Goal: Communication & Community: Answer question/provide support

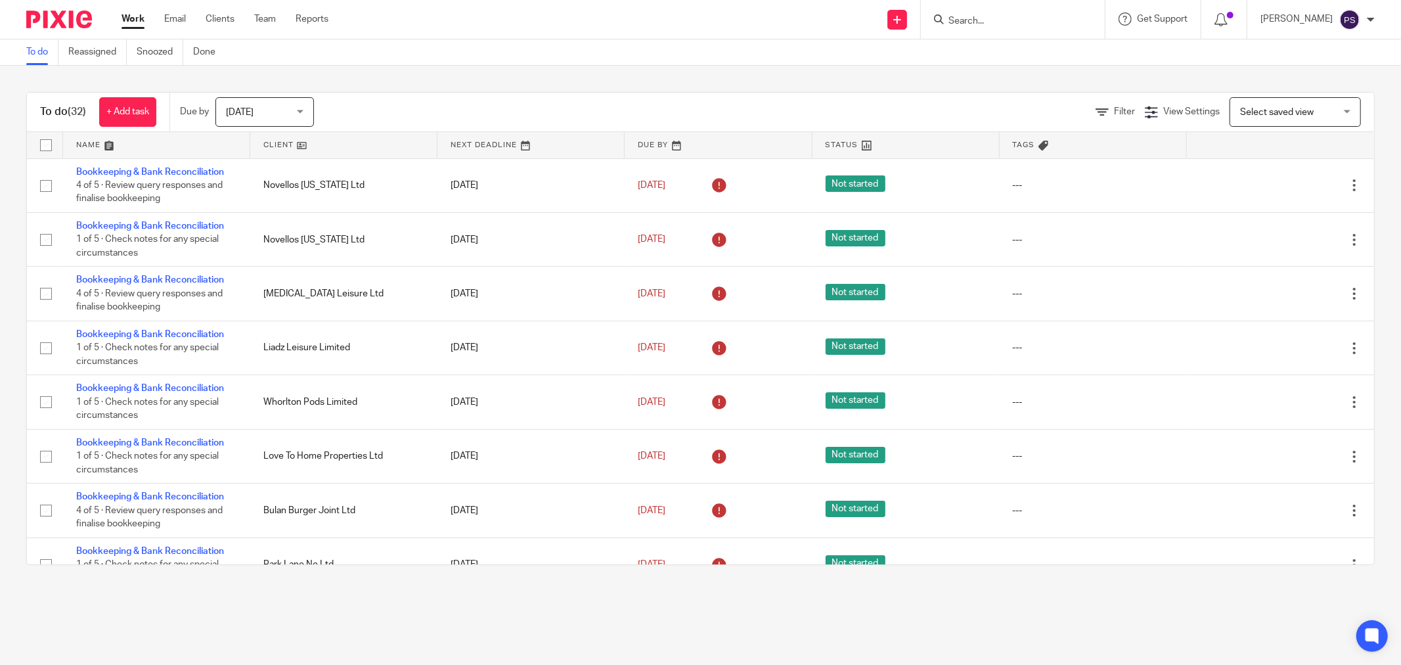
click at [991, 22] on input "Search" at bounding box center [1006, 22] width 118 height 12
type input "C.M"
click at [1006, 53] on link at bounding box center [1050, 56] width 211 height 30
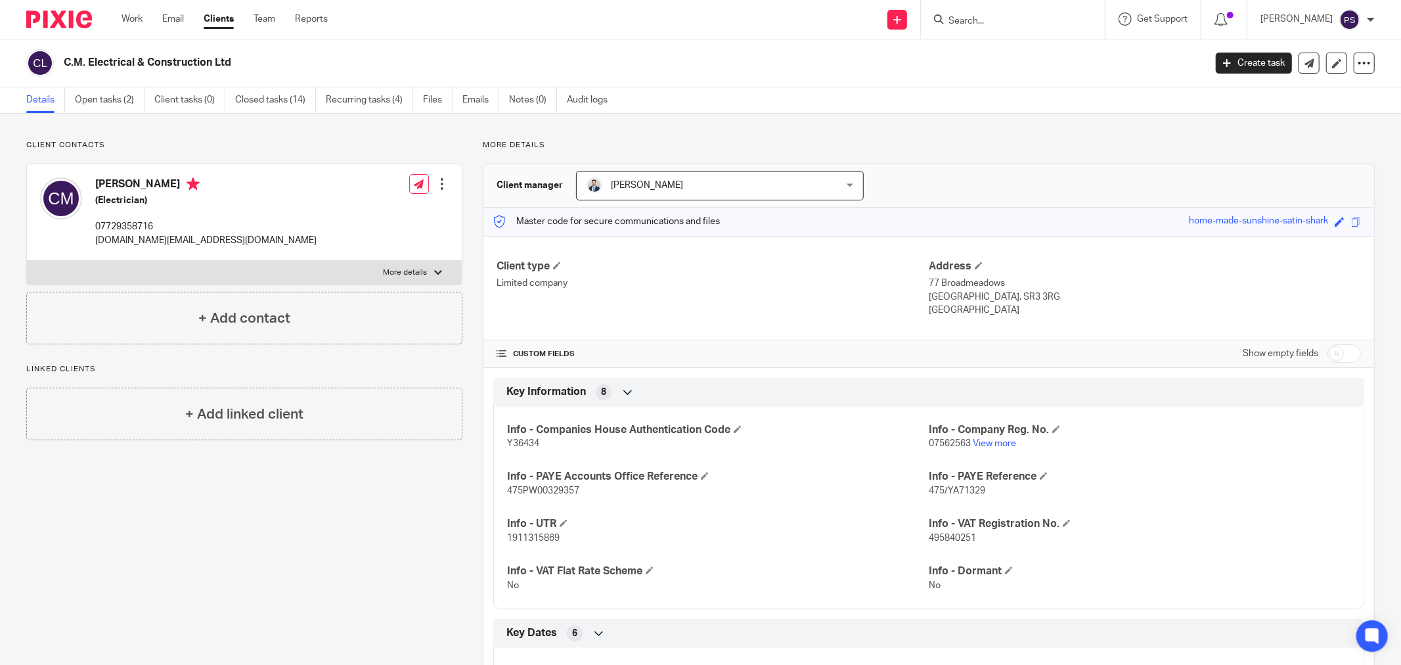
click at [972, 23] on input "Search" at bounding box center [1006, 22] width 118 height 12
type input "C.M"
click at [1022, 60] on link at bounding box center [1050, 56] width 211 height 30
click at [976, 22] on input "Search" at bounding box center [1006, 22] width 118 height 12
type input "C.M"
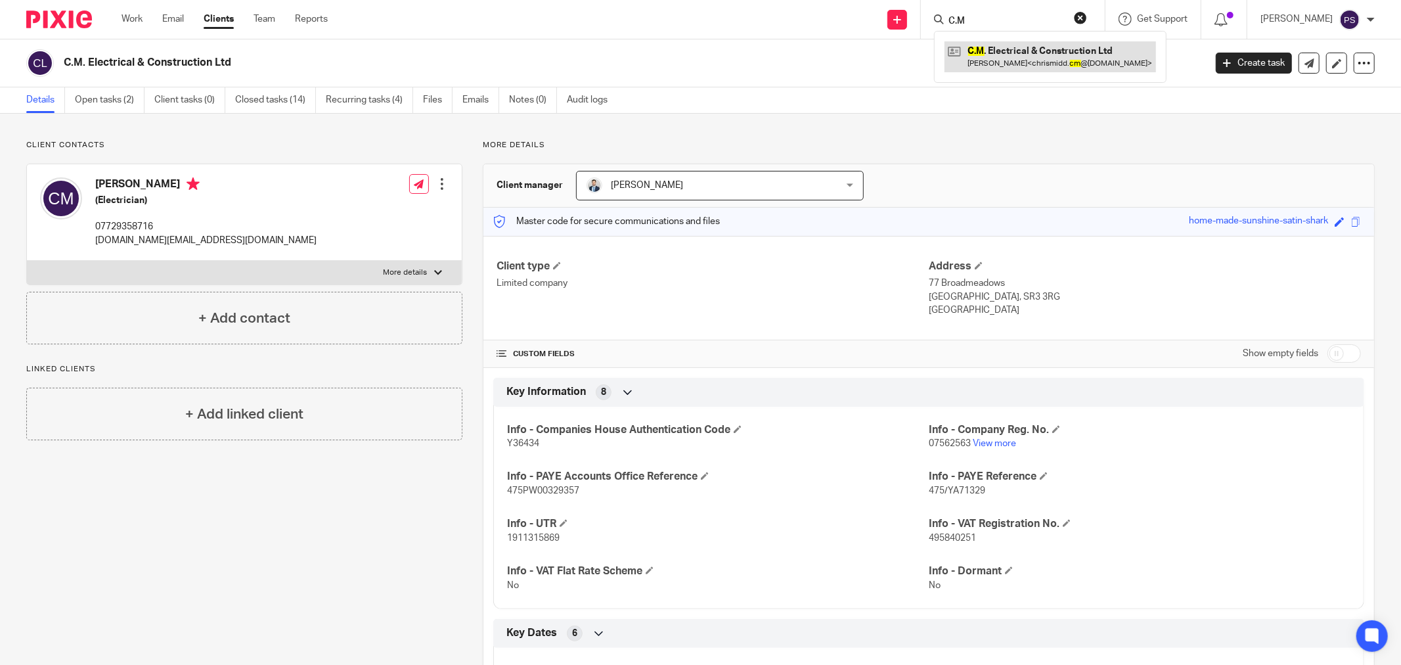
click at [1006, 46] on link at bounding box center [1050, 56] width 211 height 30
click at [464, 102] on link "Emails" at bounding box center [480, 100] width 37 height 26
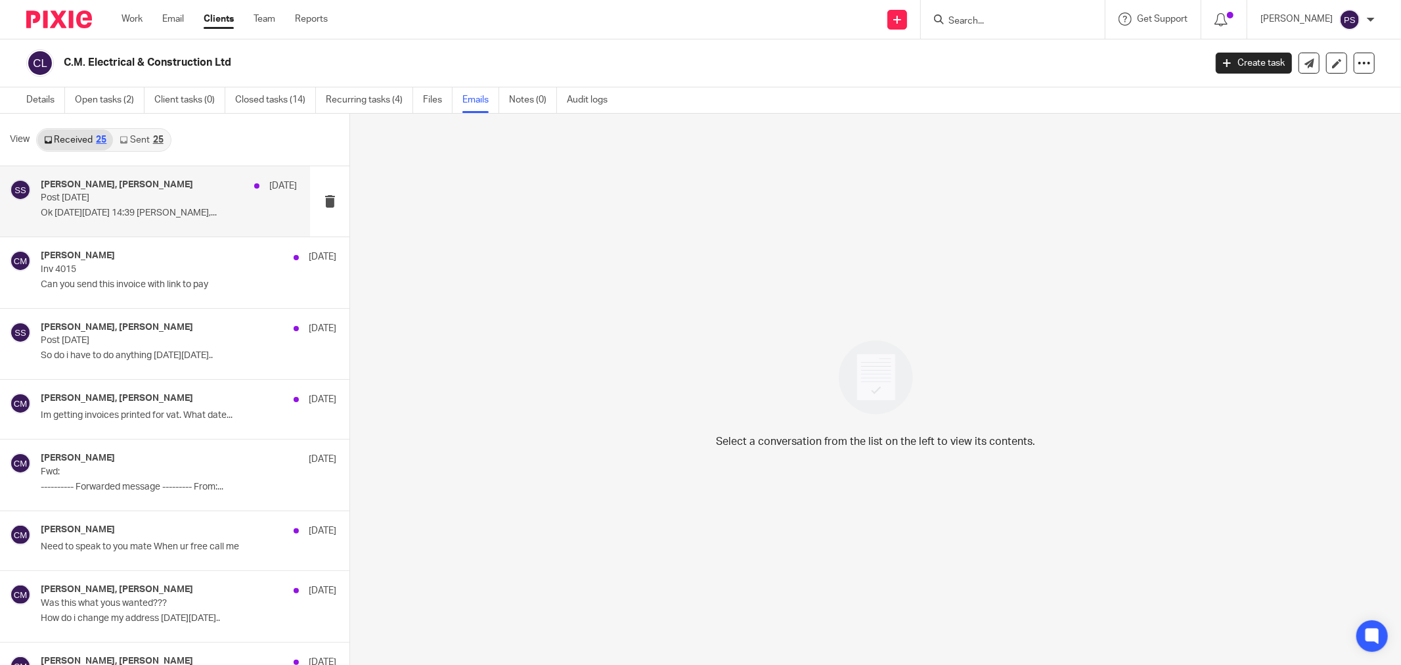
click at [133, 209] on p "Ok [DATE][DATE] 14:39 [PERSON_NAME],..." at bounding box center [169, 213] width 256 height 11
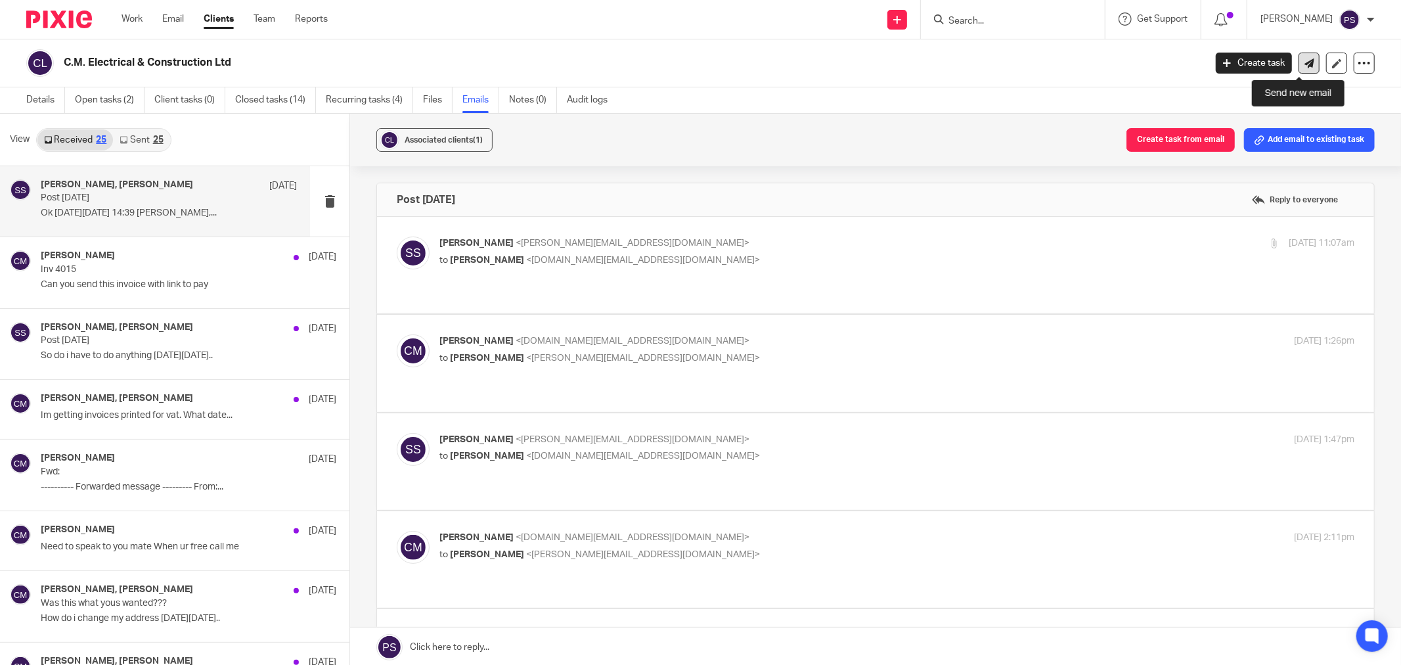
click at [1304, 63] on icon at bounding box center [1309, 63] width 10 height 10
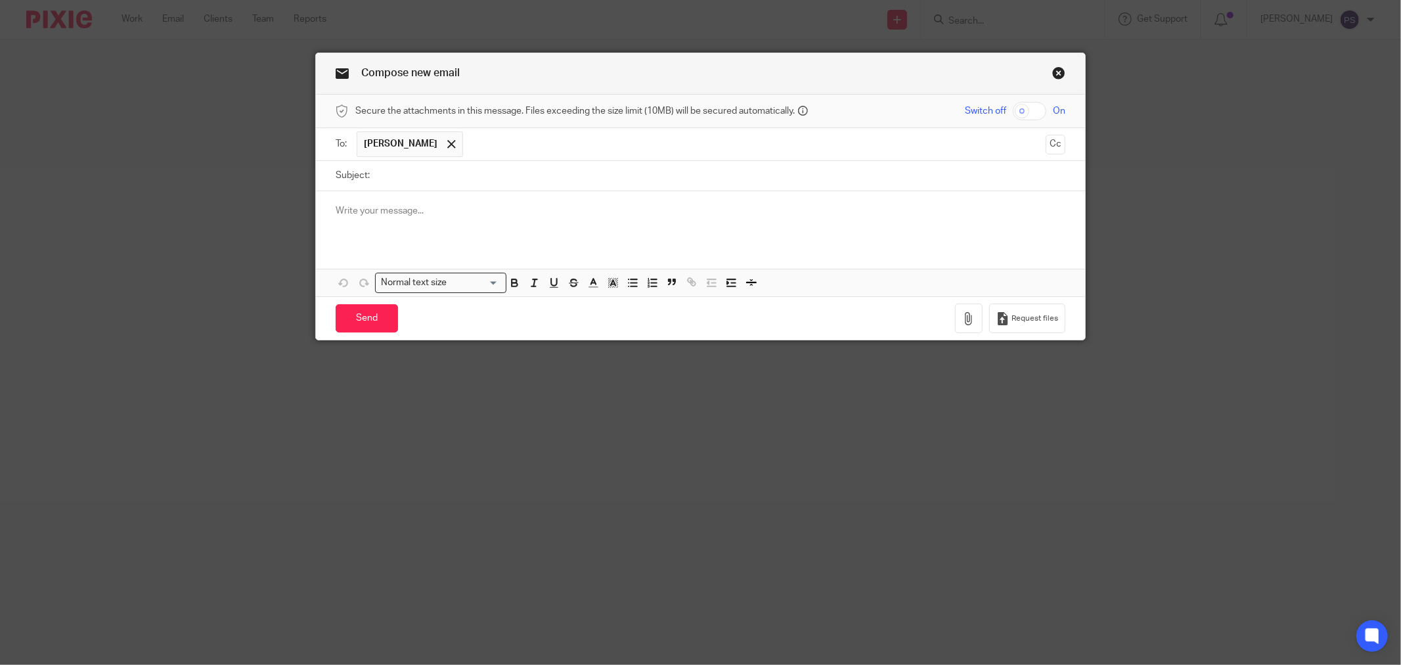
click at [376, 213] on p at bounding box center [701, 210] width 730 height 13
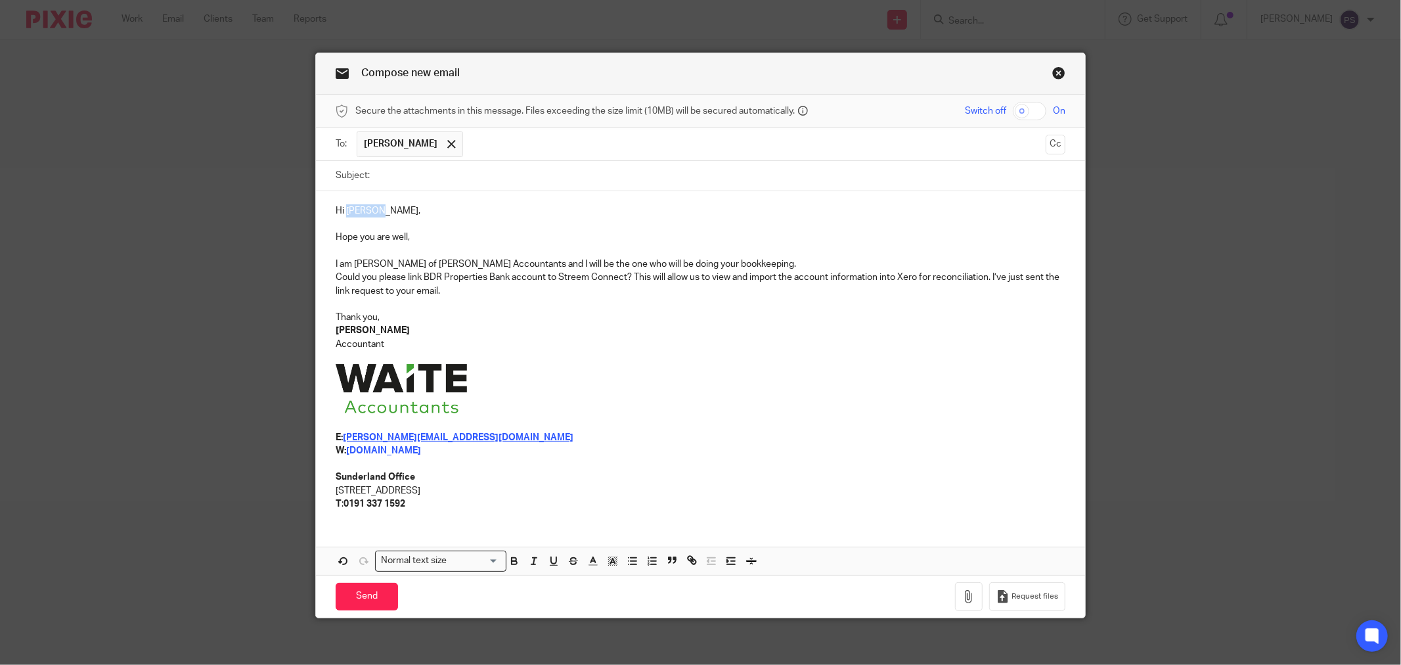
drag, startPoint x: 372, startPoint y: 215, endPoint x: 340, endPoint y: 212, distance: 32.4
click at [340, 212] on p "Hi Ricardo," at bounding box center [701, 210] width 730 height 13
drag, startPoint x: 568, startPoint y: 357, endPoint x: 562, endPoint y: 350, distance: 8.4
click at [568, 357] on p at bounding box center [701, 357] width 730 height 13
click at [561, 342] on p "Accountant" at bounding box center [701, 344] width 730 height 13
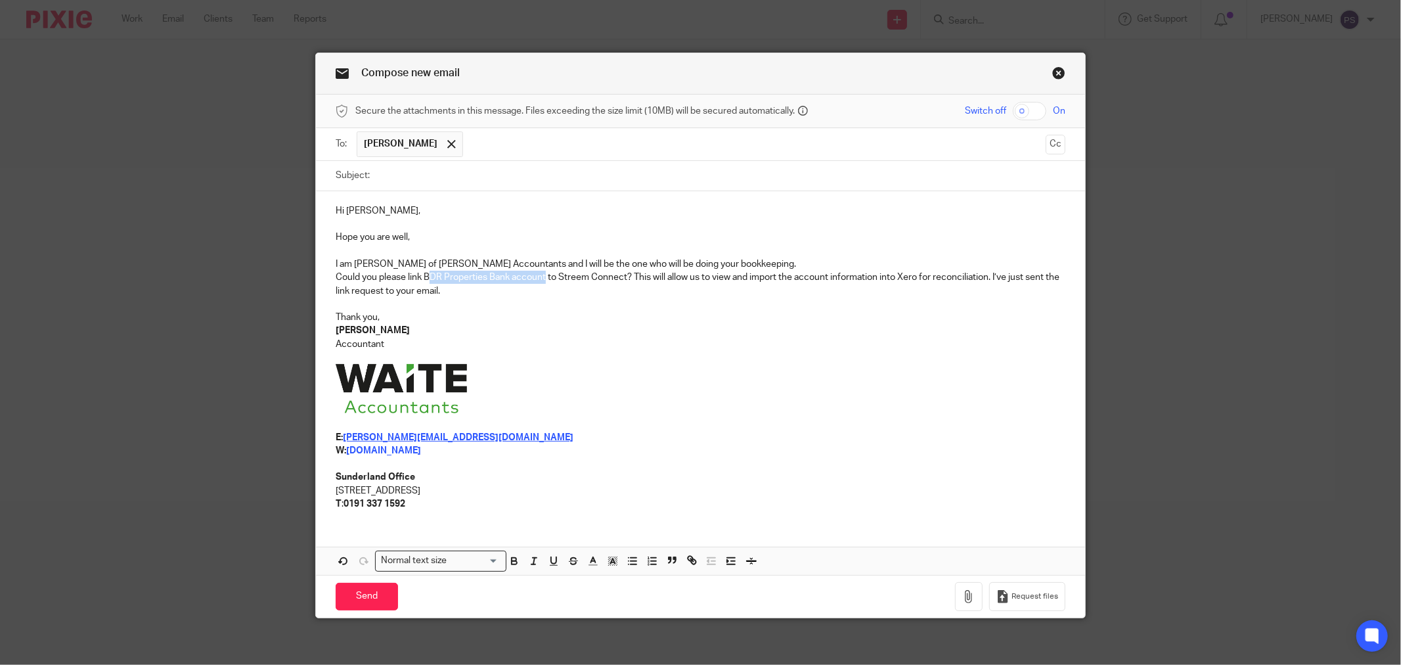
drag, startPoint x: 542, startPoint y: 280, endPoint x: 428, endPoint y: 283, distance: 114.3
click at [423, 282] on p "Could you please link BDR Properties Bank account to Streem Connect? This will …" at bounding box center [701, 284] width 730 height 27
click at [481, 290] on p "Could you please link BDR Properties Bank account to Streem Connect? This will …" at bounding box center [701, 284] width 730 height 27
drag, startPoint x: 483, startPoint y: 282, endPoint x: 420, endPoint y: 281, distance: 63.1
click at [420, 281] on p "Could you please link BDR Properties Bank account to Streem Connect? This will …" at bounding box center [701, 284] width 730 height 27
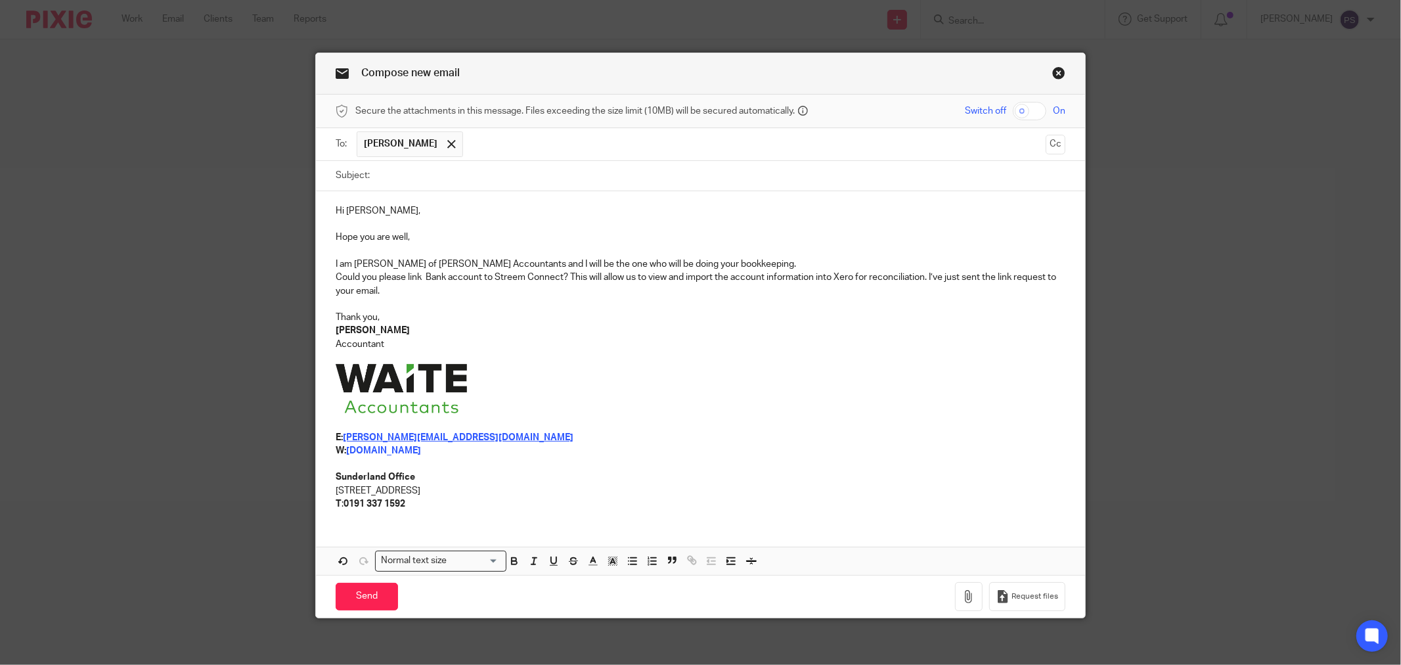
click at [644, 367] on p at bounding box center [701, 390] width 730 height 53
click at [765, 329] on p "[PERSON_NAME]" at bounding box center [701, 330] width 730 height 13
click at [402, 176] on input "Subject:" at bounding box center [720, 176] width 689 height 30
click at [481, 278] on p "Could you please link Bank account to Streem Connect? This will allow us to vie…" at bounding box center [701, 284] width 730 height 27
click at [557, 317] on p "Thank you," at bounding box center [701, 317] width 730 height 13
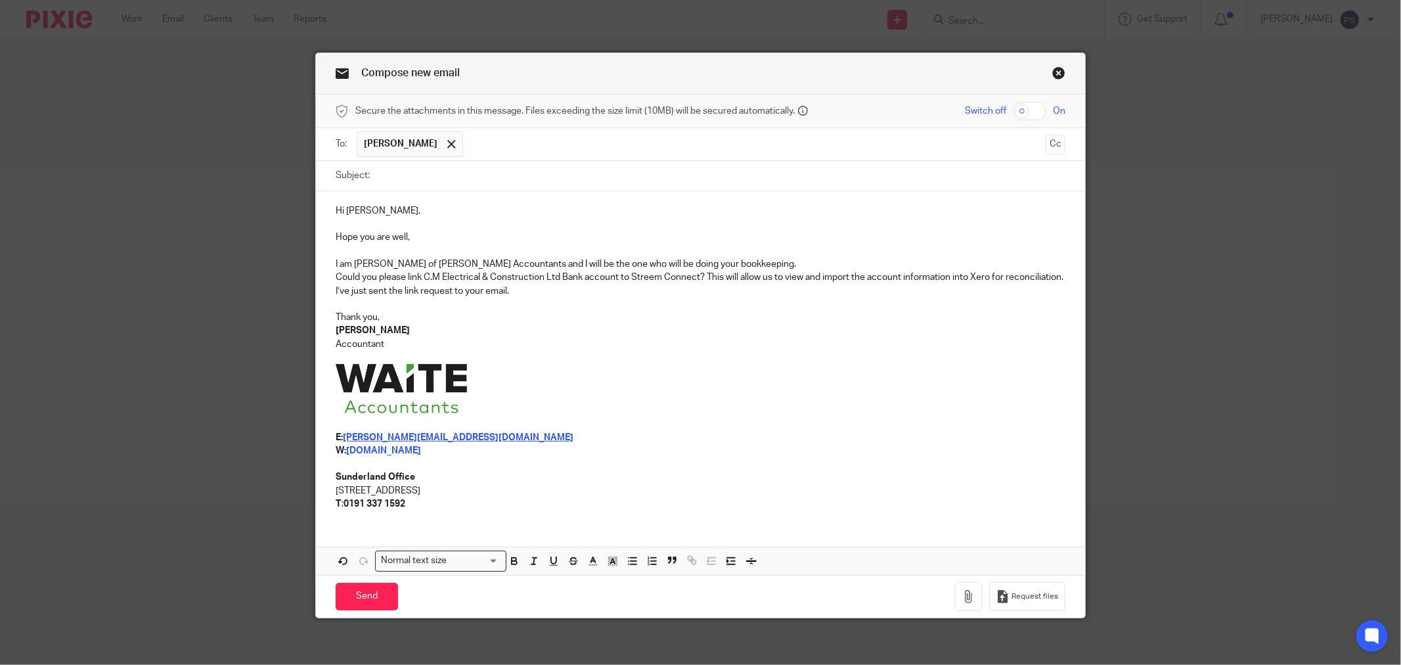
click at [609, 309] on p at bounding box center [701, 304] width 730 height 13
click at [627, 303] on p at bounding box center [701, 304] width 730 height 13
click at [614, 302] on p at bounding box center [701, 304] width 730 height 13
click at [710, 260] on p "I am Pauline of Waite Accountants and I will be the one who will be doing your …" at bounding box center [701, 263] width 730 height 13
drag, startPoint x: 469, startPoint y: 267, endPoint x: 419, endPoint y: 278, distance: 51.2
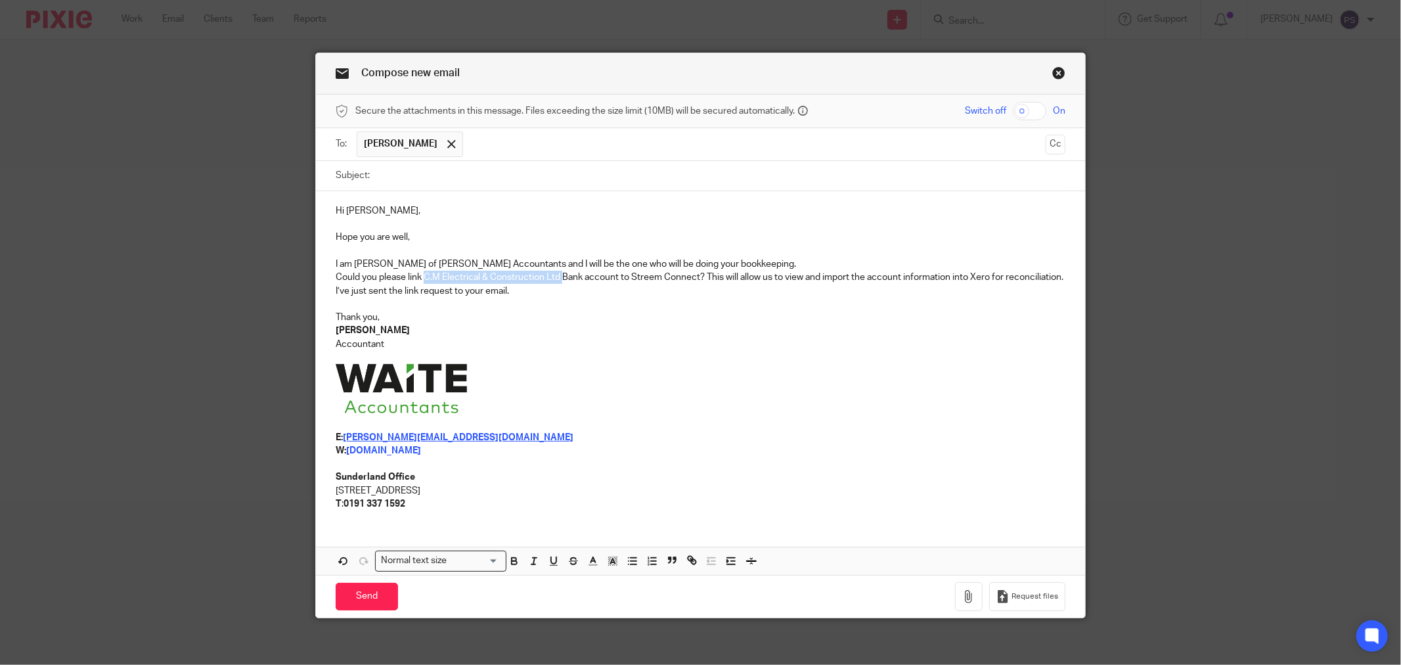
click at [419, 278] on p "Could you please link C.M Electrical & Construction Ltd Bank account to Streem …" at bounding box center [701, 284] width 730 height 27
copy p "C.M Electrical & Construction Ltd"
click at [426, 181] on input "Subject:" at bounding box center [720, 176] width 689 height 30
paste input "C.M Electrical & Construction Ltd"
type input "C.M Electrical & Construction Ltd - link of bank account - Streem Connect"
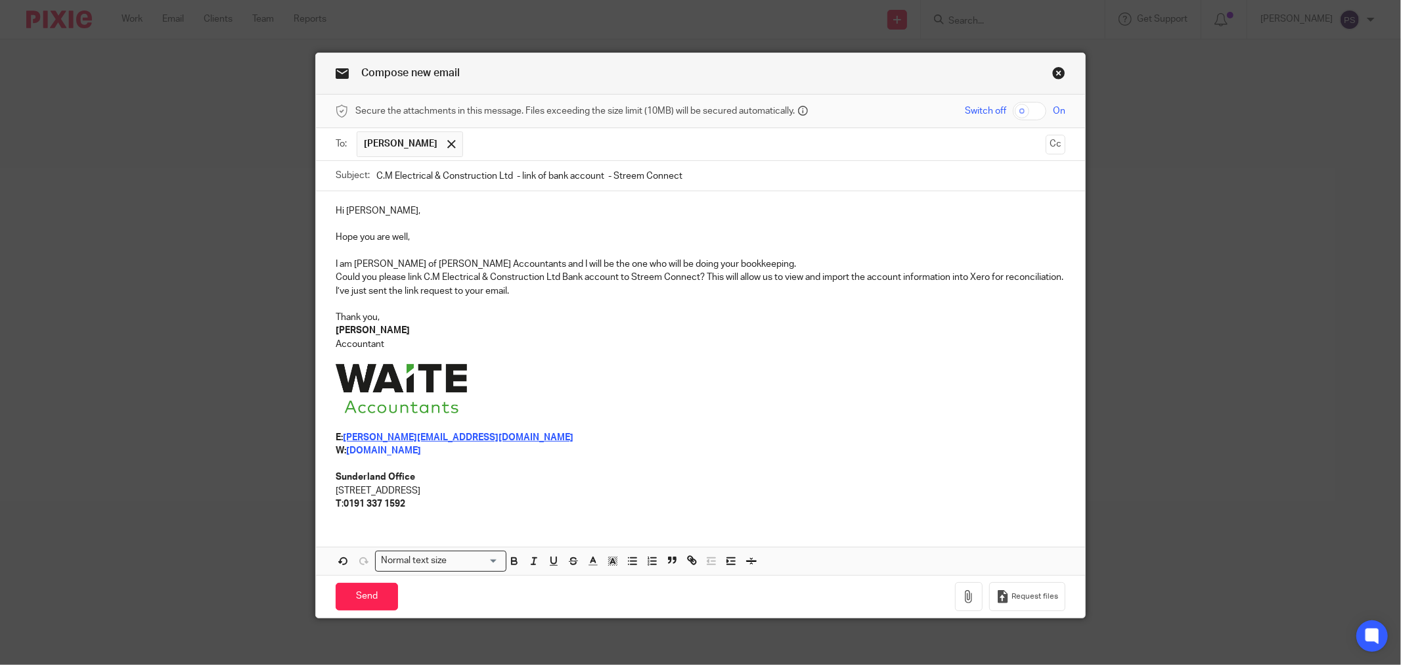
drag, startPoint x: 726, startPoint y: 412, endPoint x: 744, endPoint y: 405, distance: 19.1
click at [732, 412] on p at bounding box center [701, 390] width 730 height 53
click at [659, 378] on p at bounding box center [701, 390] width 730 height 53
click at [649, 329] on p "[PERSON_NAME]" at bounding box center [701, 330] width 730 height 13
click at [642, 357] on p at bounding box center [701, 357] width 730 height 13
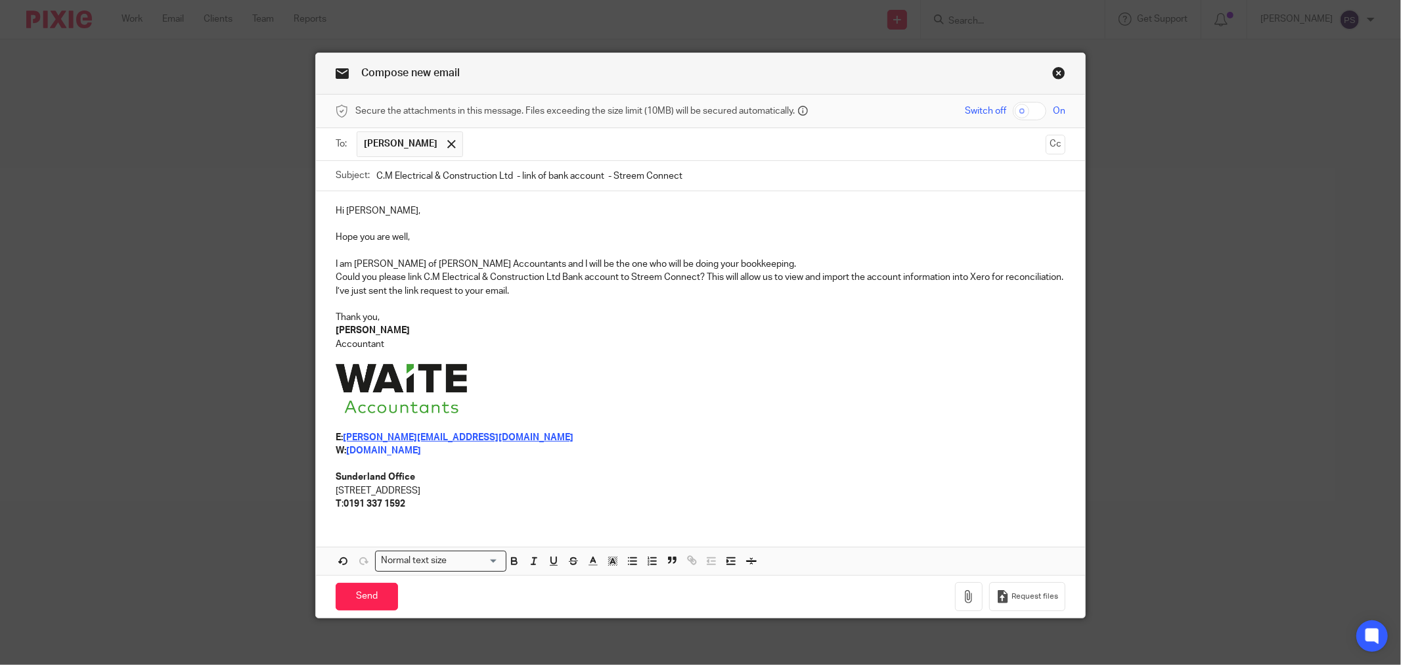
click at [644, 365] on p at bounding box center [701, 390] width 730 height 53
click at [364, 594] on input "Send" at bounding box center [367, 597] width 62 height 28
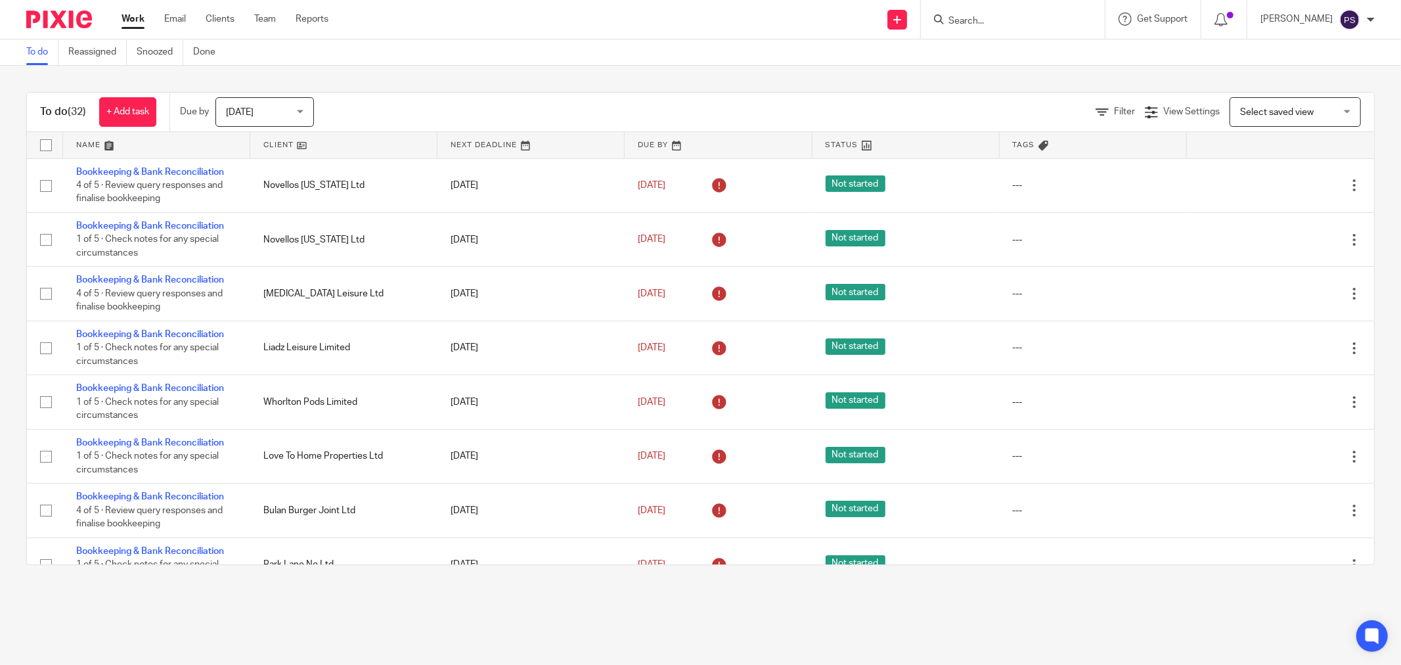
click at [1016, 9] on div at bounding box center [1013, 19] width 184 height 39
click at [1014, 20] on input "Search" at bounding box center [1006, 22] width 118 height 12
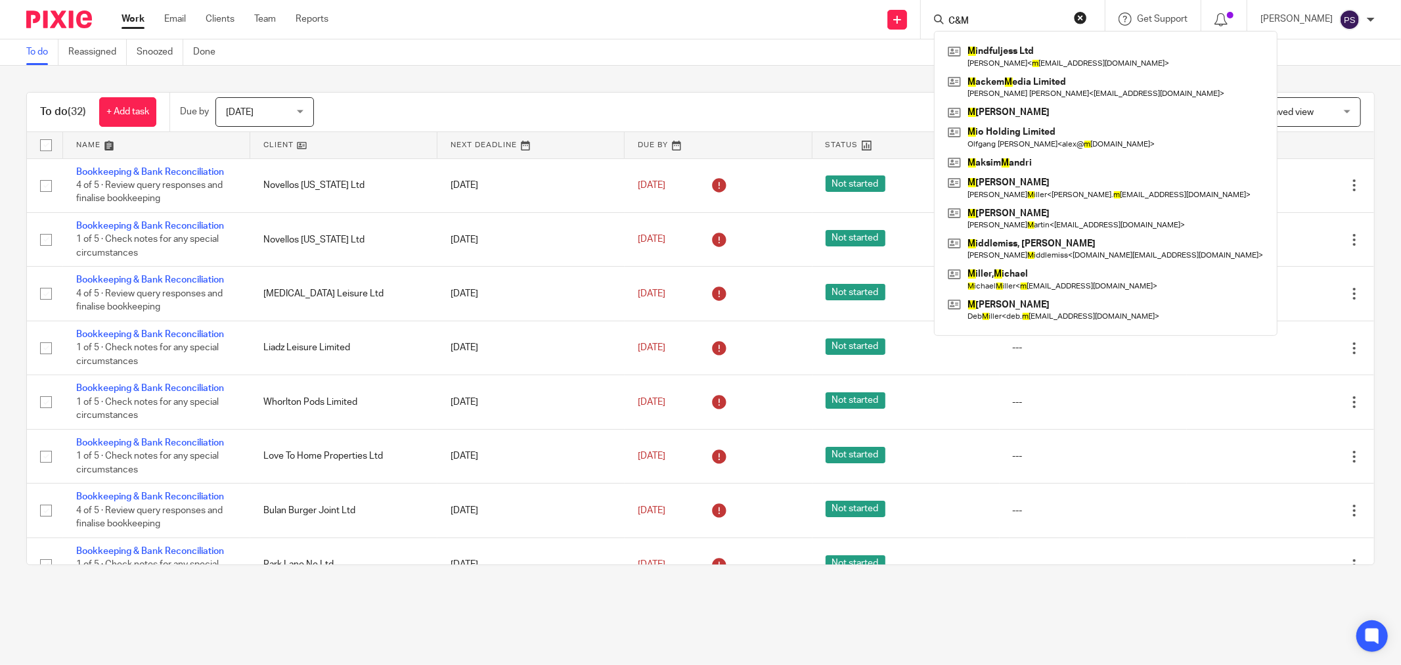
click at [966, 20] on input "C&M" at bounding box center [1006, 22] width 118 height 12
click at [959, 21] on input "C& M" at bounding box center [1006, 22] width 118 height 12
type input "C & M"
drag, startPoint x: 1002, startPoint y: 20, endPoint x: 891, endPoint y: 3, distance: 112.3
click at [891, 3] on div "Send new email Create task Add client C & M M indfuljess Ltd Jessica Wauters < …" at bounding box center [874, 19] width 1053 height 39
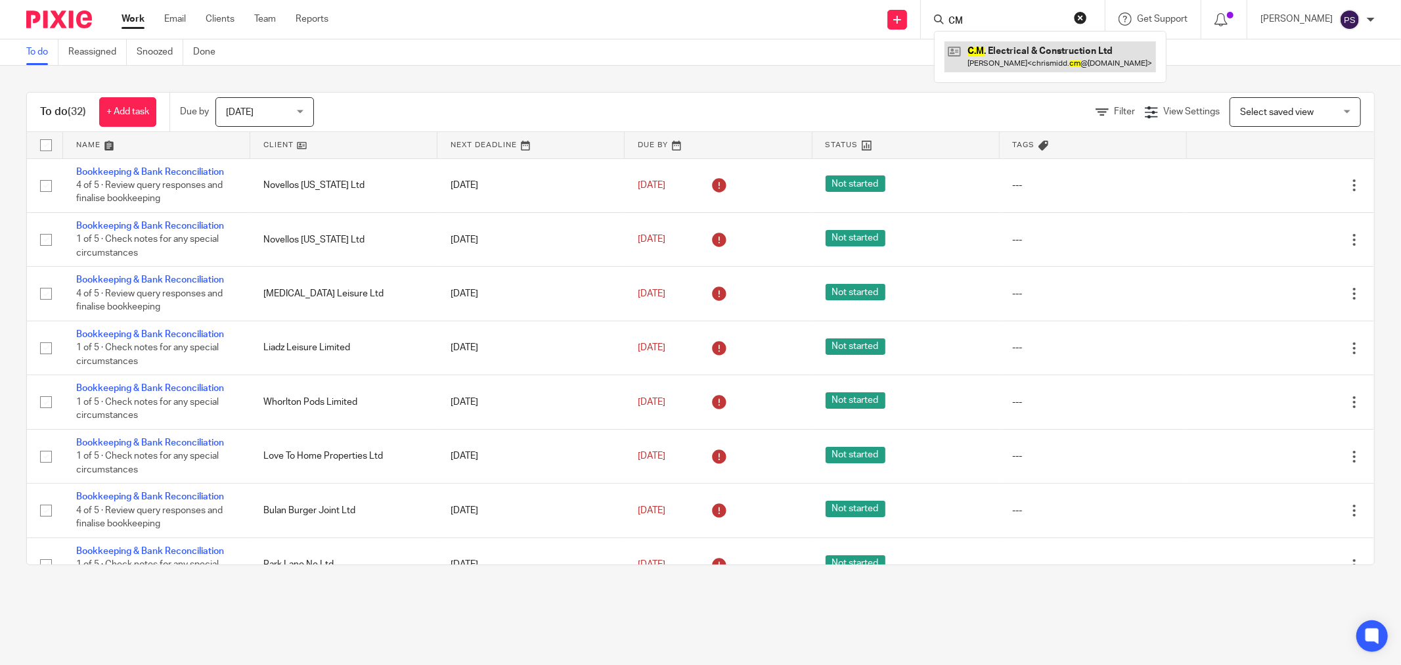
type input "CM"
click at [1087, 55] on link at bounding box center [1050, 56] width 211 height 30
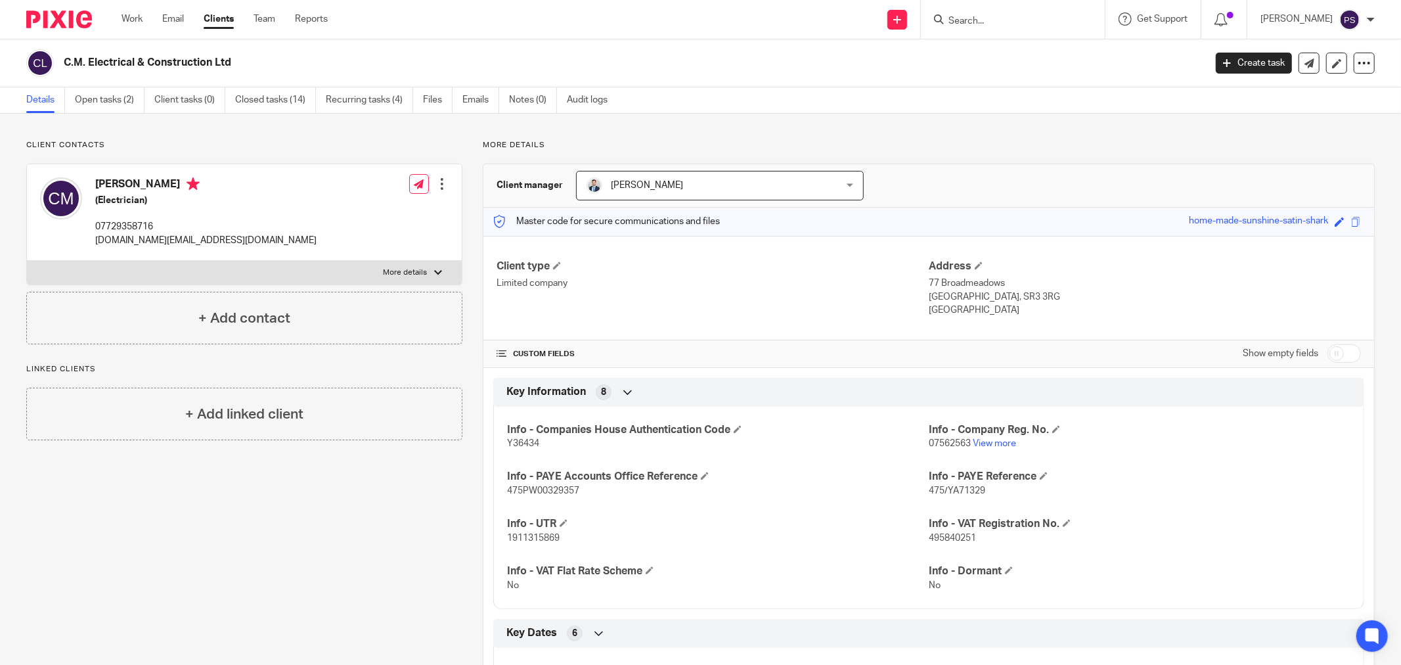
drag, startPoint x: 242, startPoint y: 64, endPoint x: 55, endPoint y: 64, distance: 187.2
click at [55, 64] on div "C.M. Electrical & Construction Ltd" at bounding box center [611, 63] width 1170 height 28
copy div "C.M. Electrical & Construction Ltd"
click at [273, 225] on div "Christopher Middlemiss (Electrician) 07729358716 chrismidd.cm@googlemail.com Ed…" at bounding box center [244, 212] width 435 height 97
drag, startPoint x: 250, startPoint y: 239, endPoint x: 95, endPoint y: 244, distance: 155.7
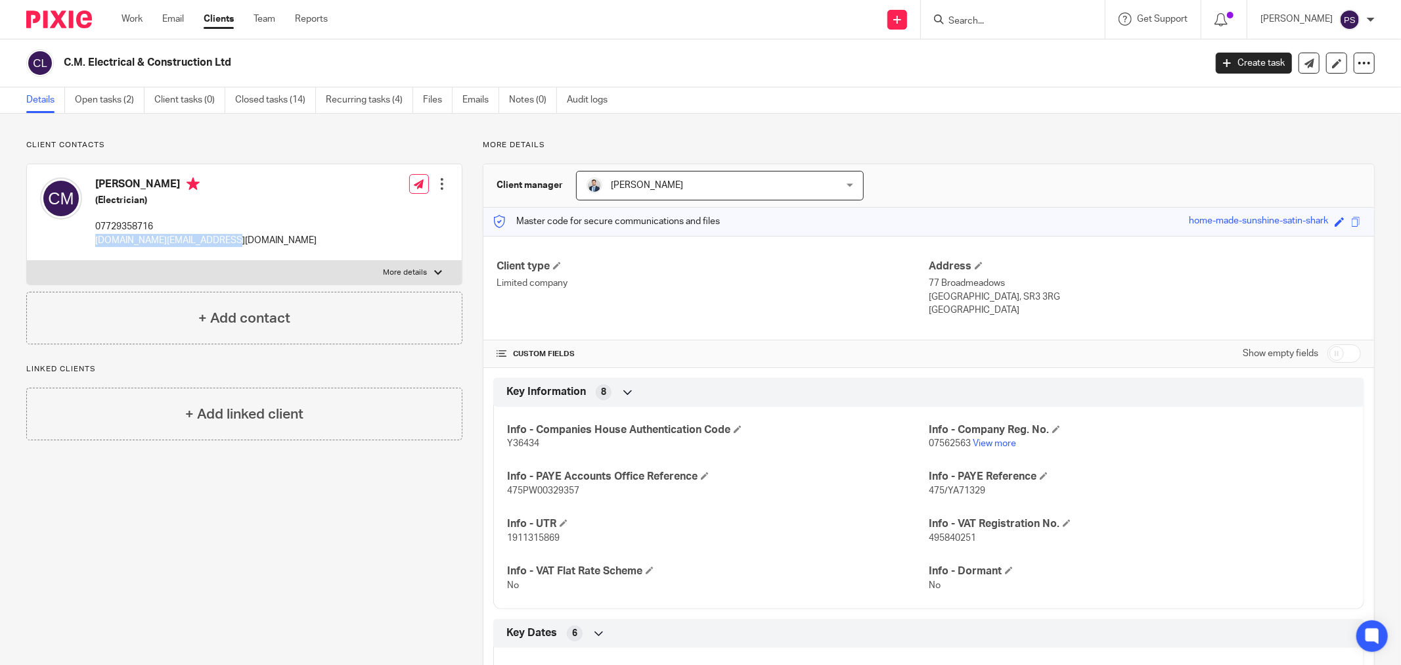
click at [95, 244] on div "Christopher Middlemiss (Electrician) 07729358716 chrismidd.cm@googlemail.com Ed…" at bounding box center [244, 212] width 435 height 97
copy p "[DOMAIN_NAME][EMAIL_ADDRESS][DOMAIN_NAME]"
drag, startPoint x: 143, startPoint y: 227, endPoint x: 95, endPoint y: 227, distance: 48.6
click at [95, 227] on p "07729358716" at bounding box center [205, 226] width 221 height 13
copy p "07729358716"
